Goal: Task Accomplishment & Management: Use online tool/utility

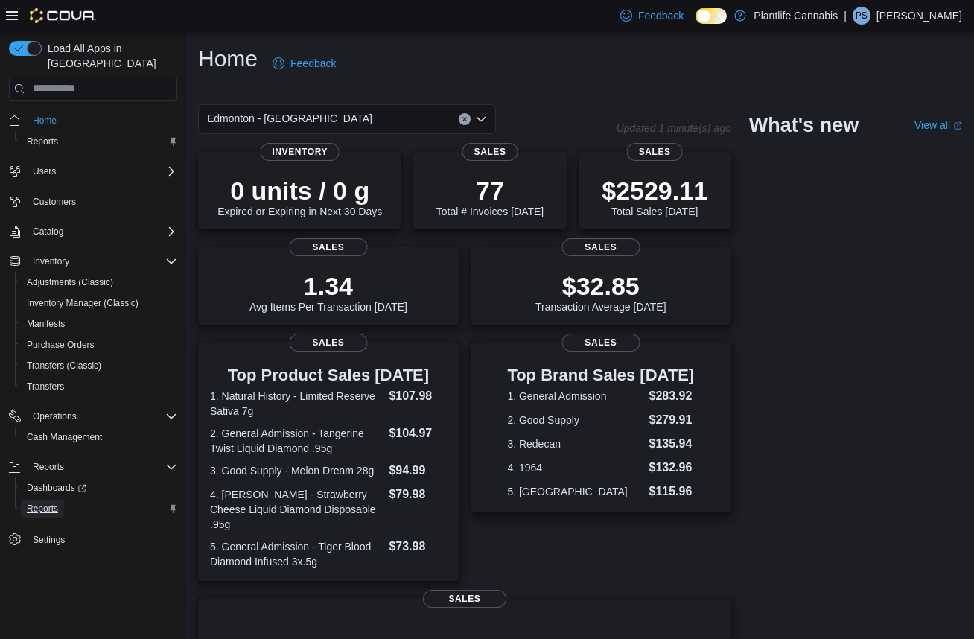
click at [45, 503] on span "Reports" at bounding box center [42, 509] width 31 height 12
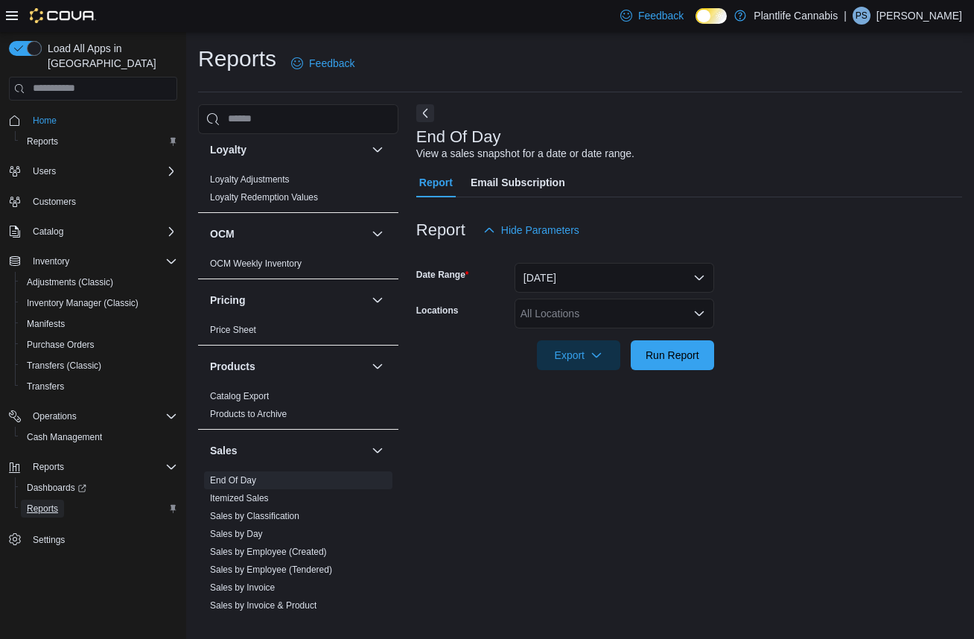
scroll to position [575, 0]
click at [610, 319] on div "All Locations" at bounding box center [615, 314] width 200 height 30
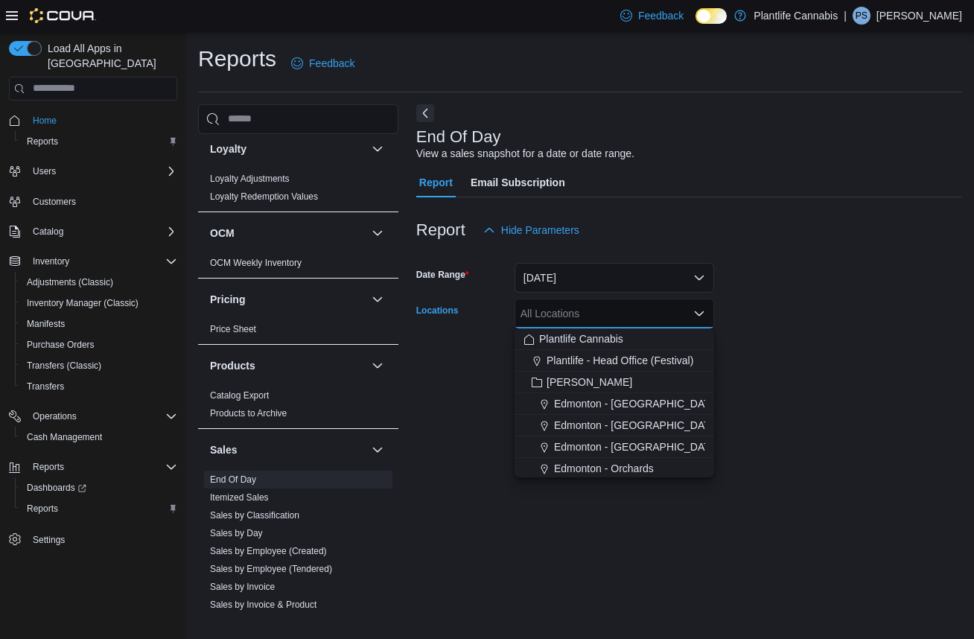
scroll to position [0, 0]
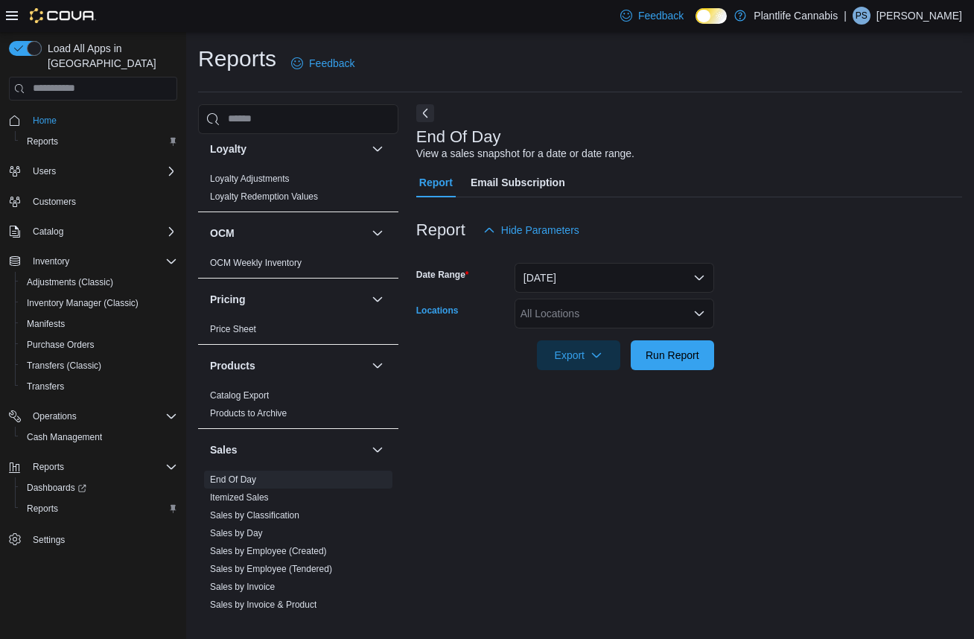
click at [565, 315] on div "All Locations" at bounding box center [615, 314] width 200 height 30
click at [559, 320] on div "All Locations" at bounding box center [615, 314] width 200 height 30
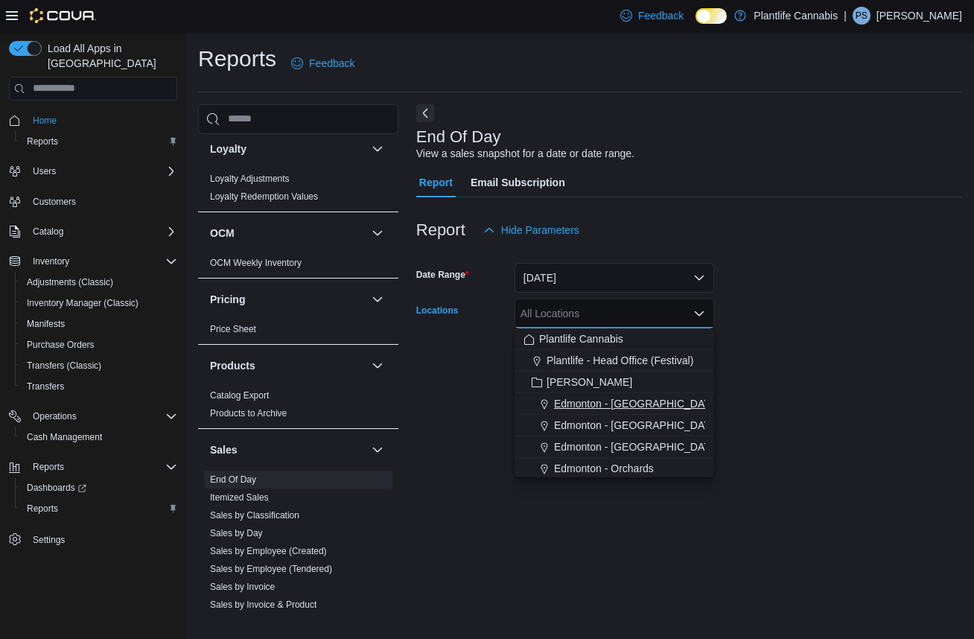
click at [566, 401] on span "Edmonton - [GEOGRAPHIC_DATA]" at bounding box center [636, 403] width 165 height 15
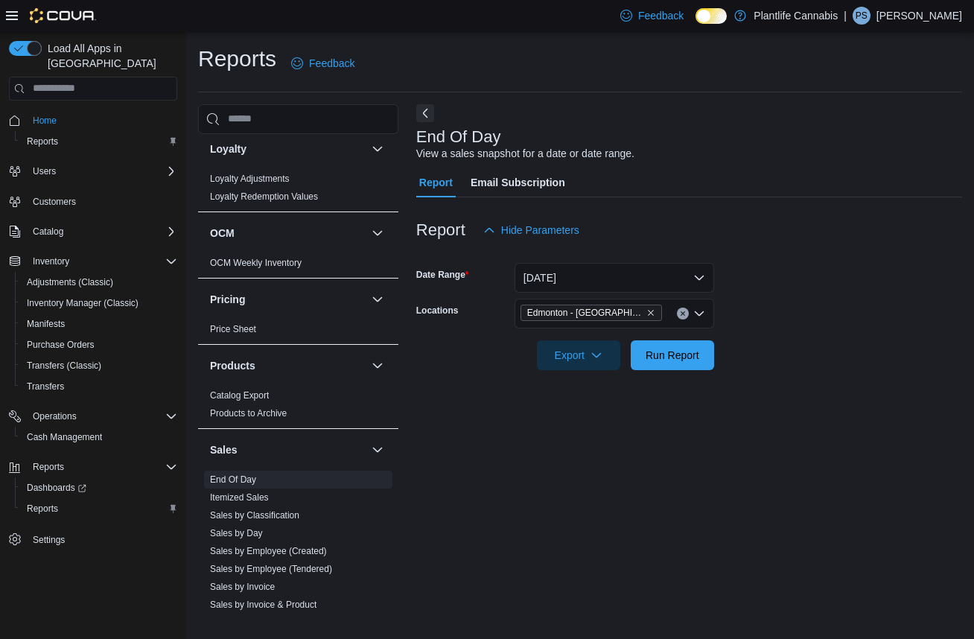
drag, startPoint x: 816, startPoint y: 401, endPoint x: 789, endPoint y: 396, distance: 27.9
click at [816, 401] on div "End Of Day View a sales snapshot for a date or date range. Report Email Subscri…" at bounding box center [689, 358] width 546 height 509
click at [685, 361] on span "Run Report" at bounding box center [673, 355] width 66 height 30
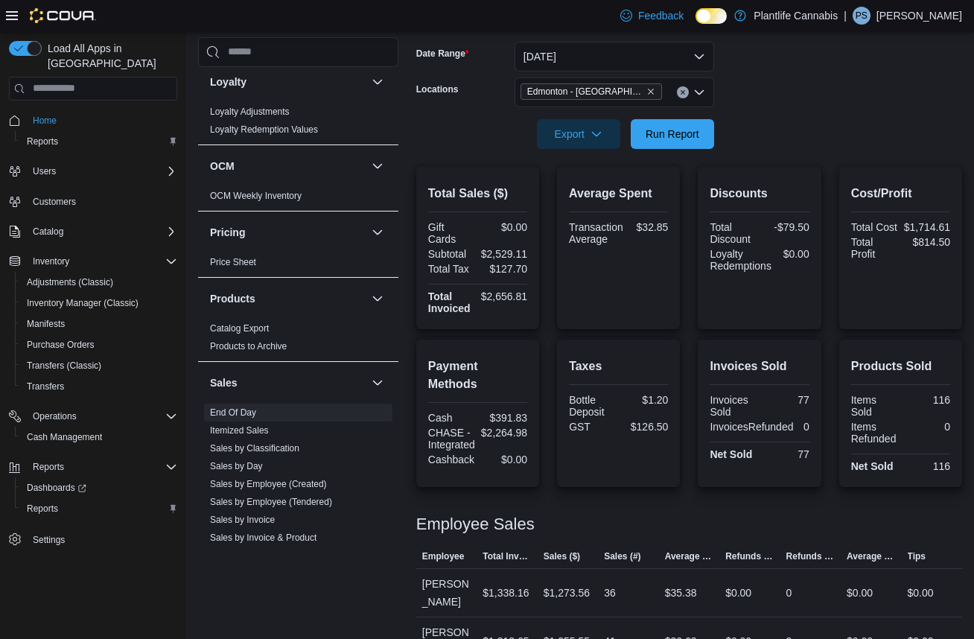
scroll to position [260, 0]
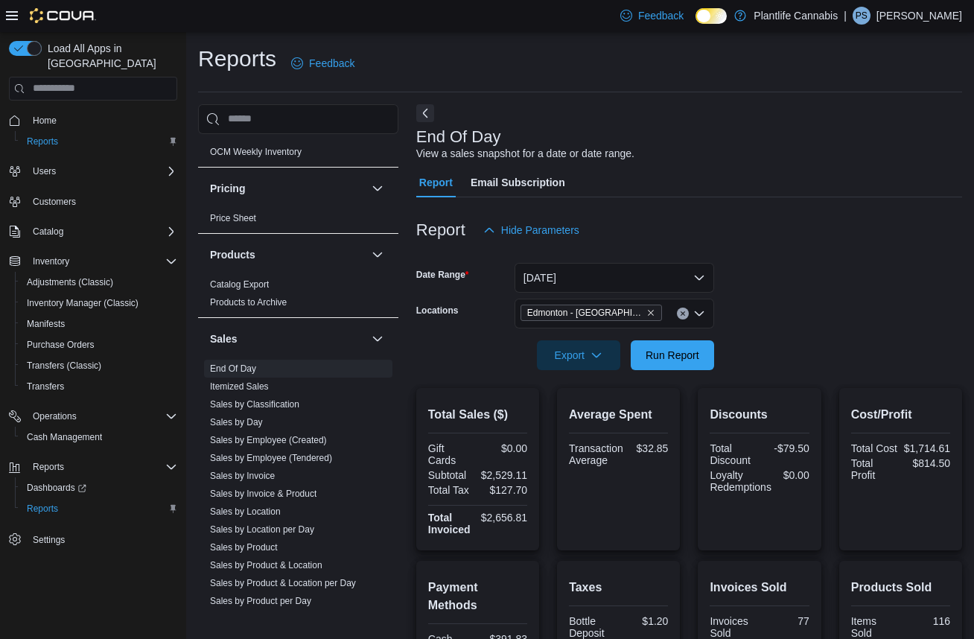
scroll to position [690, 0]
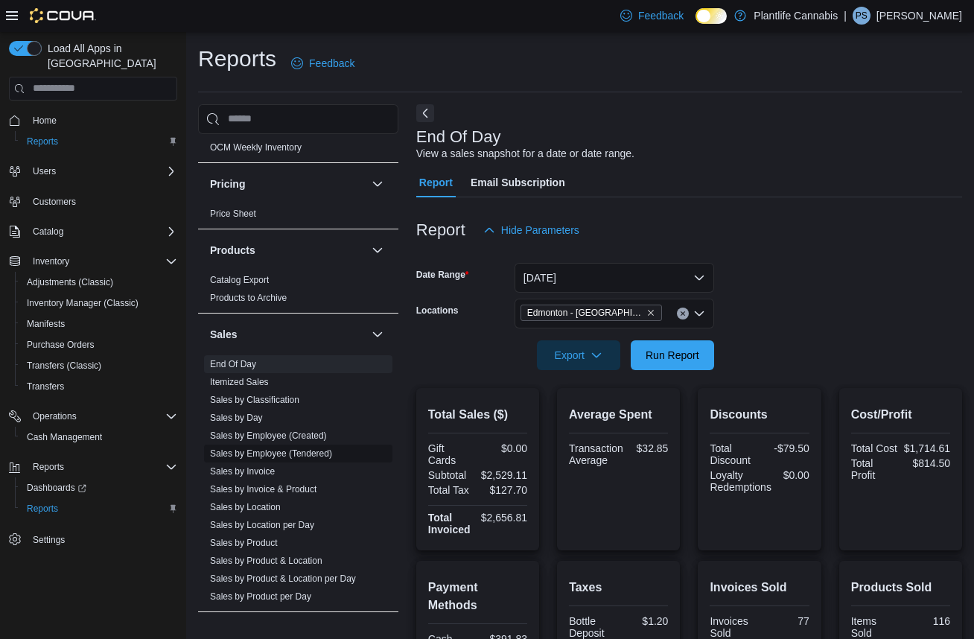
click at [261, 451] on link "Sales by Employee (Tendered)" at bounding box center [271, 453] width 122 height 10
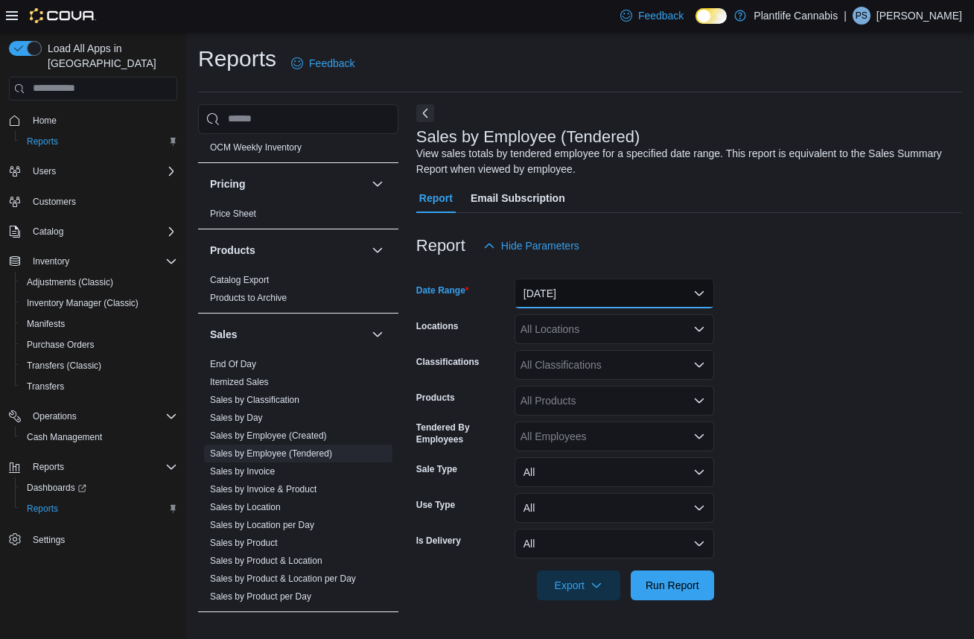
click at [616, 295] on button "[DATE]" at bounding box center [615, 294] width 200 height 30
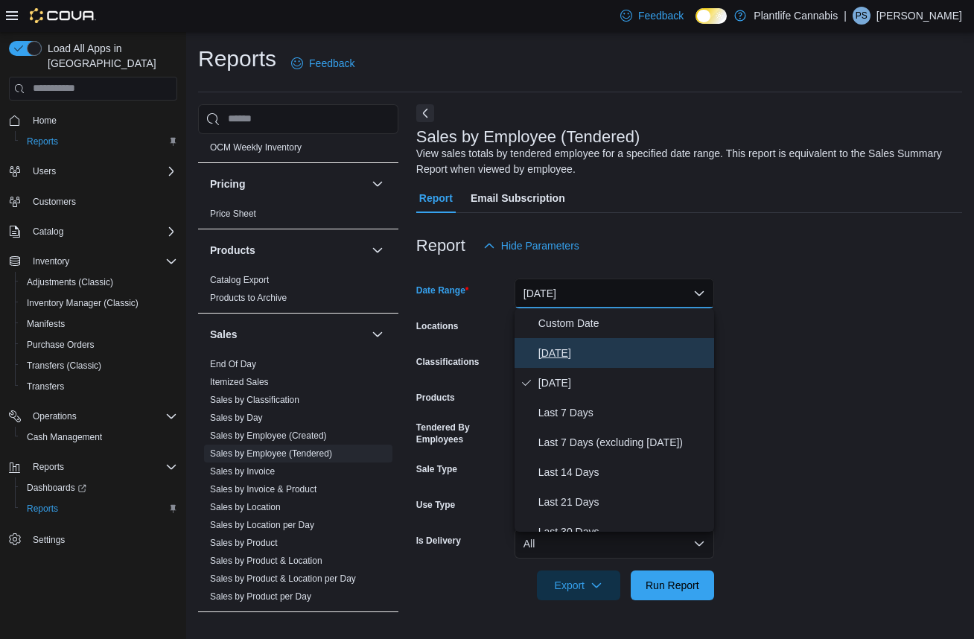
click at [557, 350] on span "[DATE]" at bounding box center [623, 353] width 170 height 18
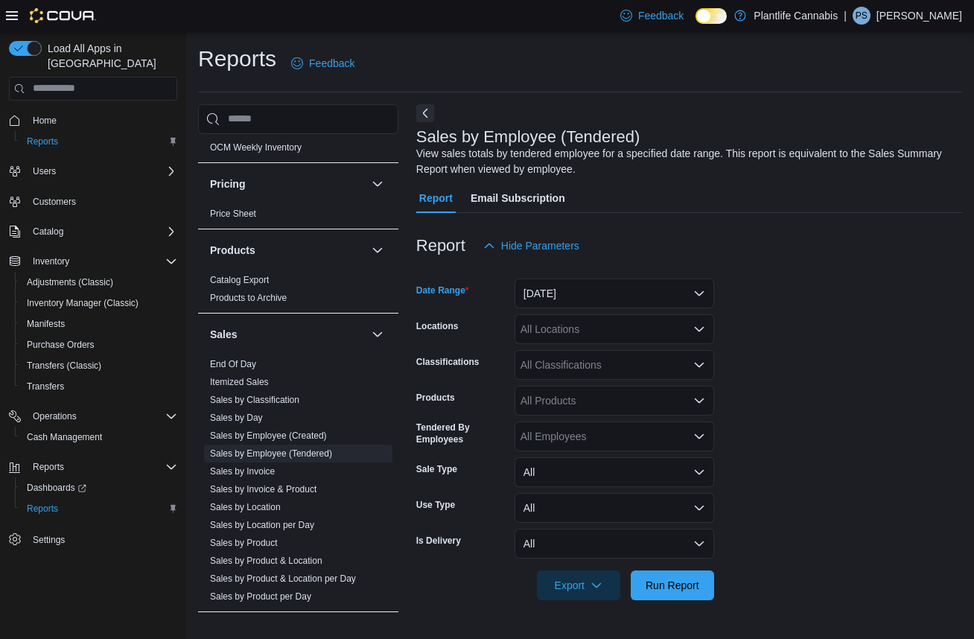
click at [903, 326] on form "Date Range [DATE] Locations All Locations Classifications All Classifications P…" at bounding box center [689, 431] width 546 height 340
click at [628, 329] on div "All Locations" at bounding box center [615, 329] width 200 height 30
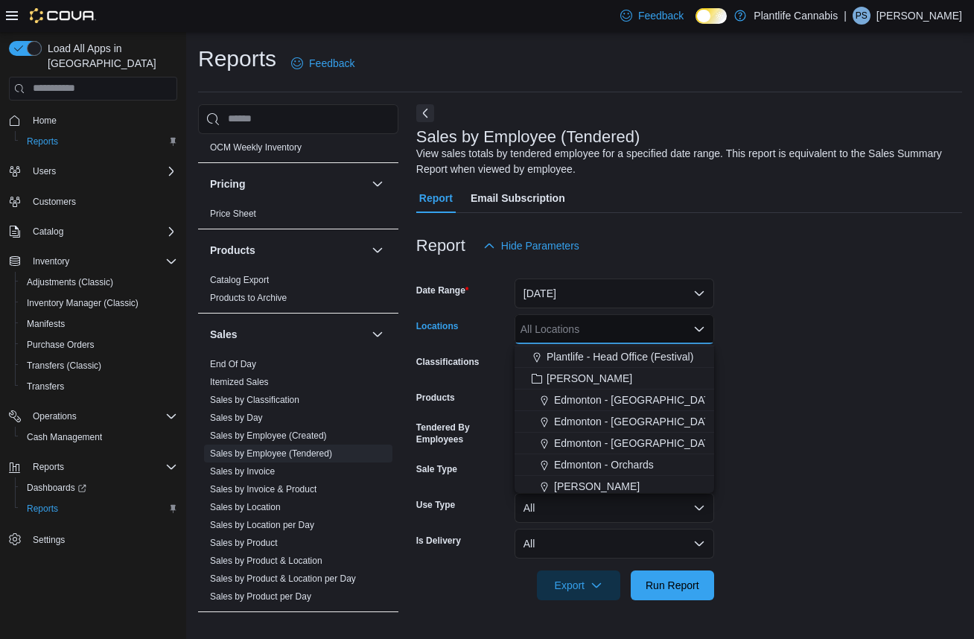
scroll to position [21, 0]
click at [565, 404] on span "Edmonton - [GEOGRAPHIC_DATA]" at bounding box center [636, 398] width 165 height 15
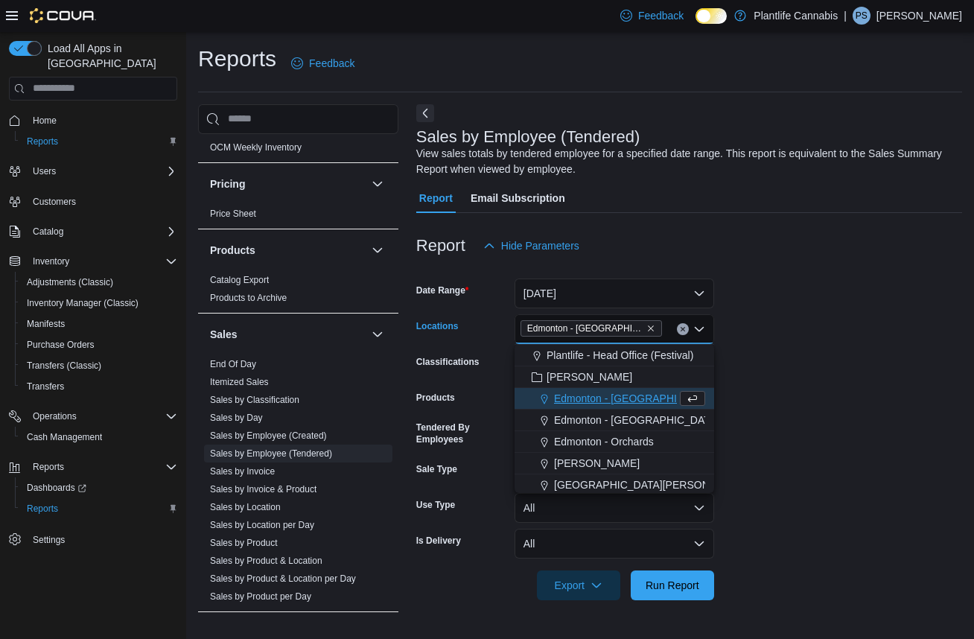
click at [790, 408] on form "Date Range [DATE] Locations [GEOGRAPHIC_DATA] - [GEOGRAPHIC_DATA] box. Selected…" at bounding box center [689, 431] width 546 height 340
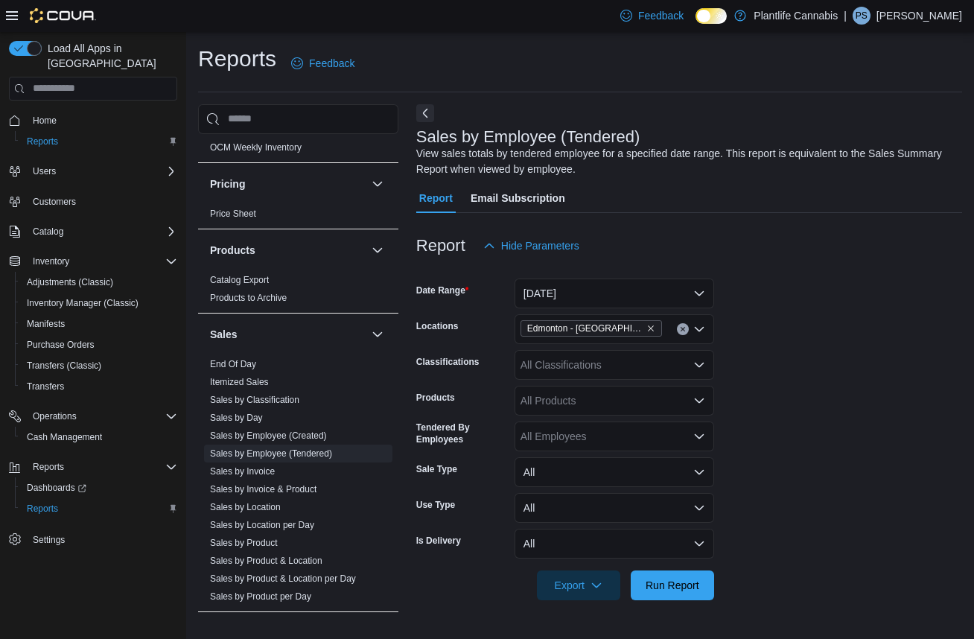
click at [584, 363] on div "All Classifications" at bounding box center [615, 365] width 200 height 30
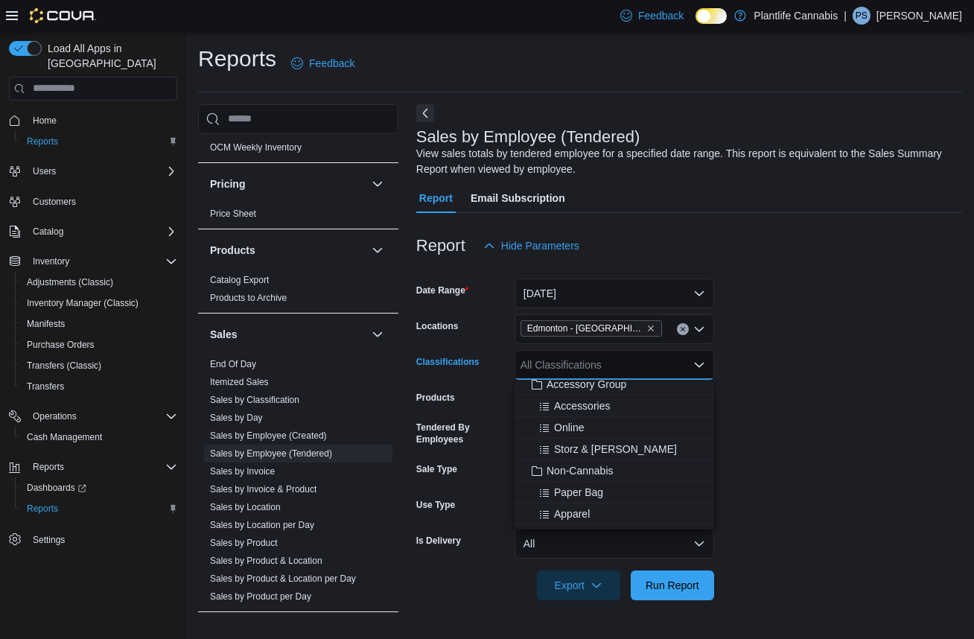
scroll to position [218, 0]
click at [571, 413] on span "Accessories" at bounding box center [582, 409] width 56 height 15
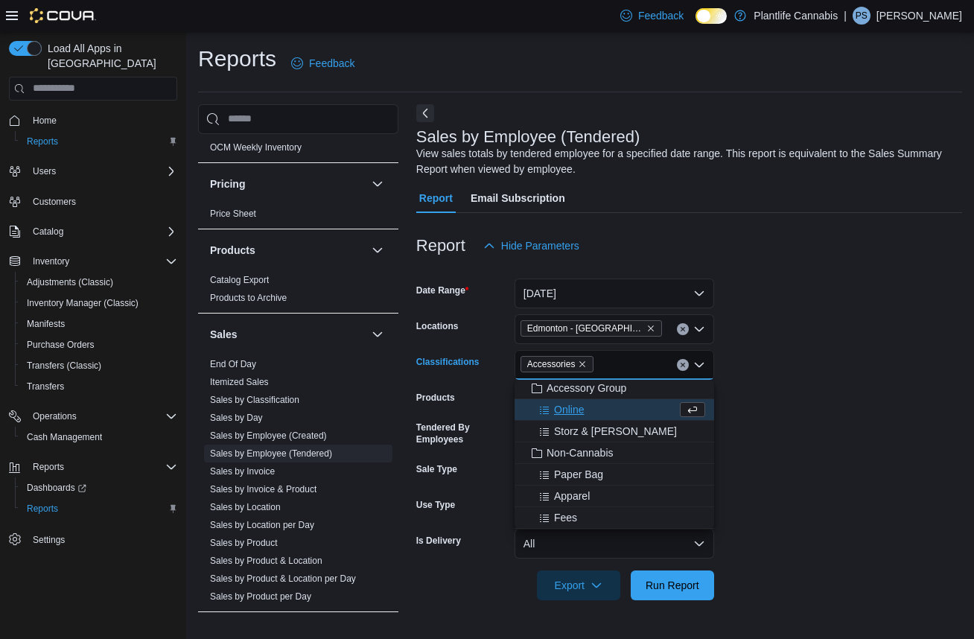
click at [841, 436] on form "Date Range [DATE] Locations [GEOGRAPHIC_DATA] - Harvest Pointe Classifications …" at bounding box center [689, 431] width 546 height 340
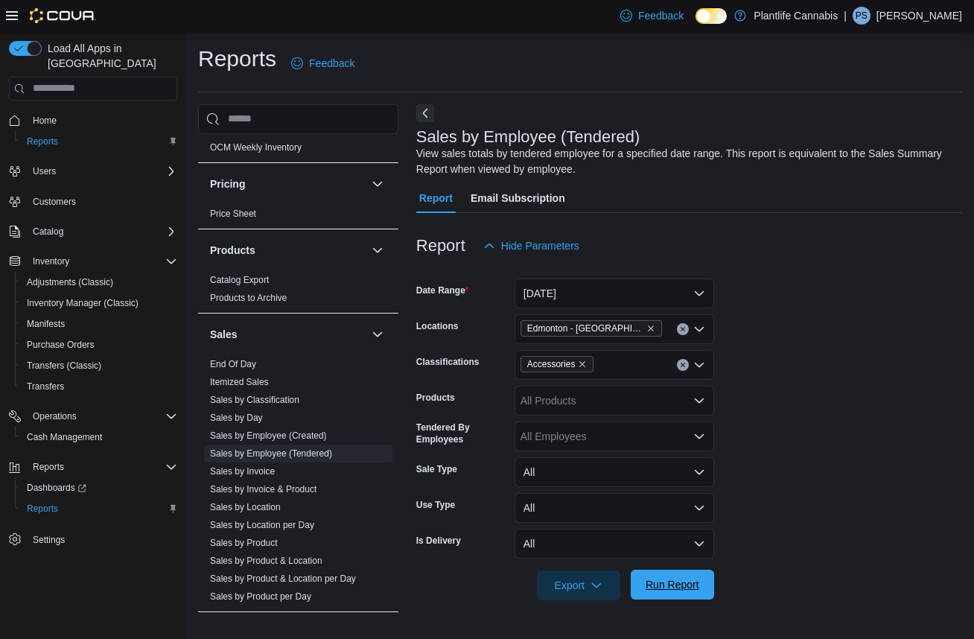
click at [673, 582] on span "Run Report" at bounding box center [673, 584] width 54 height 15
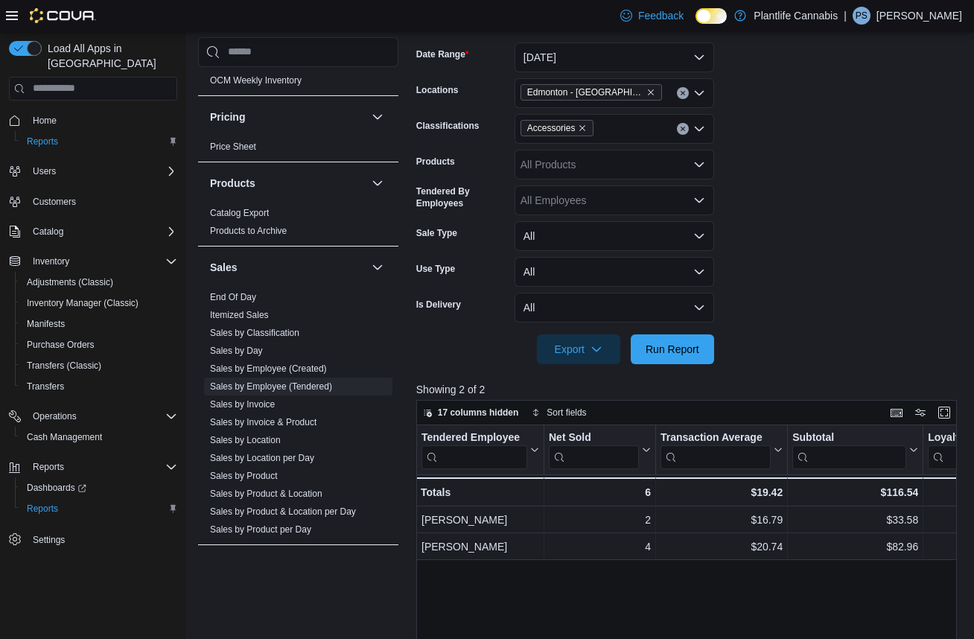
scroll to position [237, 0]
